Goal: Task Accomplishment & Management: Complete application form

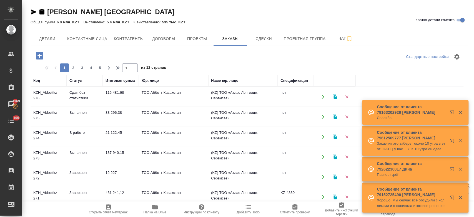
click at [47, 114] on td "KZH_Abbottkz-275" at bounding box center [49, 116] width 36 height 19
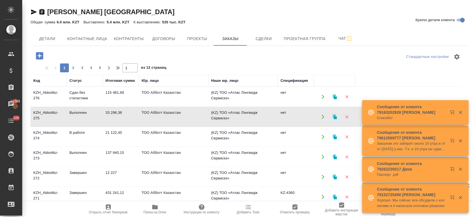
click at [47, 114] on td "KZH_Abbottkz-275" at bounding box center [49, 116] width 36 height 19
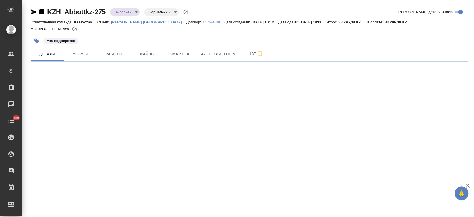
select select "RU"
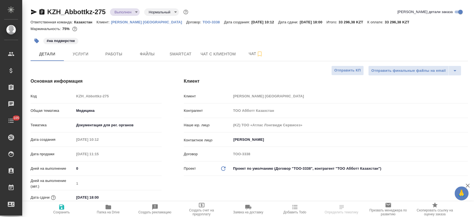
type textarea "x"
type input "Matveeva Anastasia"
type input "Журавлев Денис"
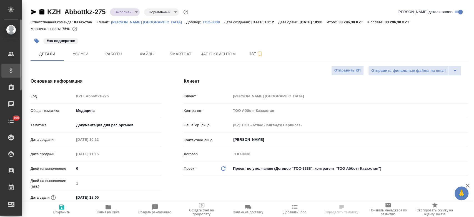
type textarea "x"
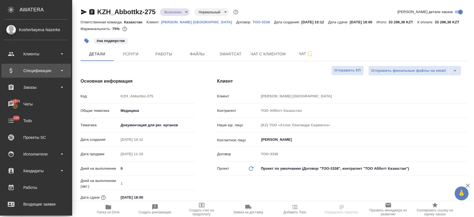
click at [30, 75] on div "Спецификации" at bounding box center [35, 71] width 69 height 14
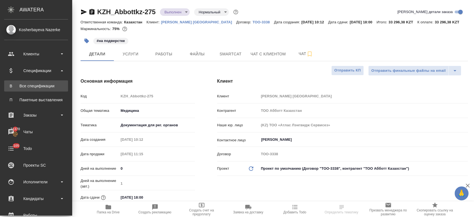
click at [36, 86] on div "Все спецификации" at bounding box center [36, 86] width 58 height 6
type textarea "x"
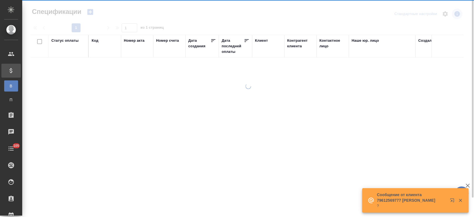
click at [89, 13] on icon "button" at bounding box center [90, 12] width 6 height 6
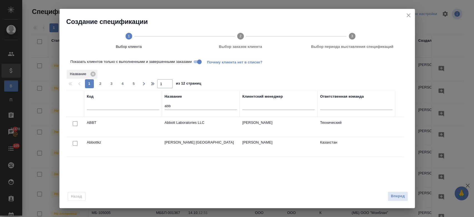
click at [76, 146] on div at bounding box center [75, 143] width 12 height 8
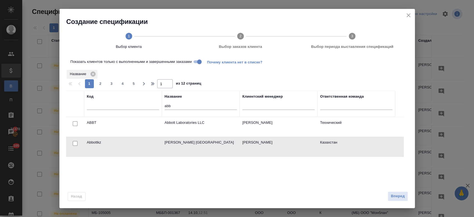
click at [75, 145] on input "checkbox" at bounding box center [75, 143] width 5 height 5
checkbox input "true"
click at [406, 197] on button "Вперед" at bounding box center [398, 196] width 20 height 10
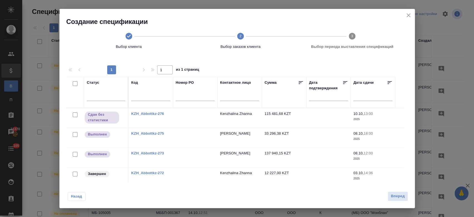
click at [75, 132] on input "checkbox" at bounding box center [75, 134] width 5 height 5
checkbox input "true"
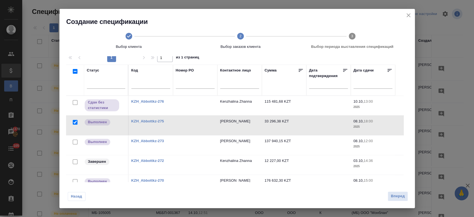
scroll to position [17, 0]
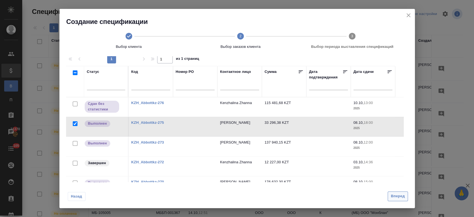
click at [402, 197] on span "Вперед" at bounding box center [398, 196] width 14 height 6
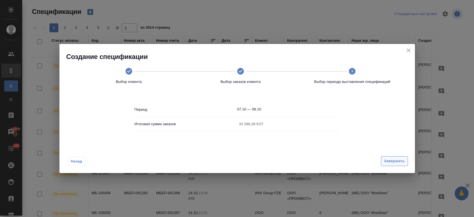
scroll to position [0, 0]
click at [402, 159] on span "Завершить" at bounding box center [394, 161] width 21 height 6
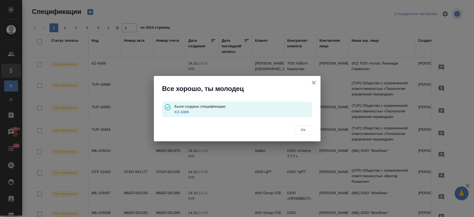
click at [182, 111] on link "KZ-4369" at bounding box center [181, 112] width 14 height 4
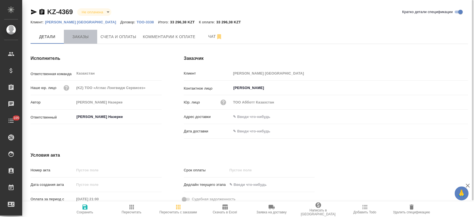
click at [82, 41] on button "Заказы" at bounding box center [80, 37] width 33 height 14
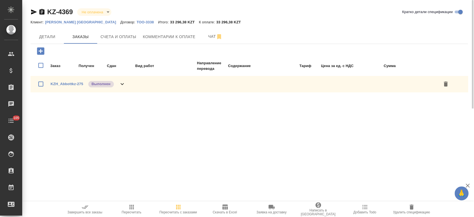
click at [85, 205] on icon "button" at bounding box center [85, 206] width 7 height 7
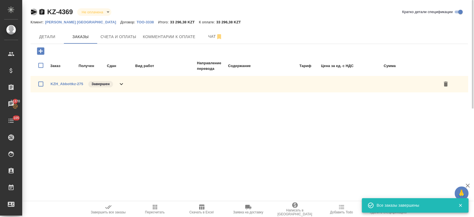
click at [33, 12] on icon "button" at bounding box center [34, 12] width 7 height 7
click at [117, 32] on button "Счета и оплаты" at bounding box center [118, 37] width 42 height 14
